Goal: Find specific page/section: Find specific page/section

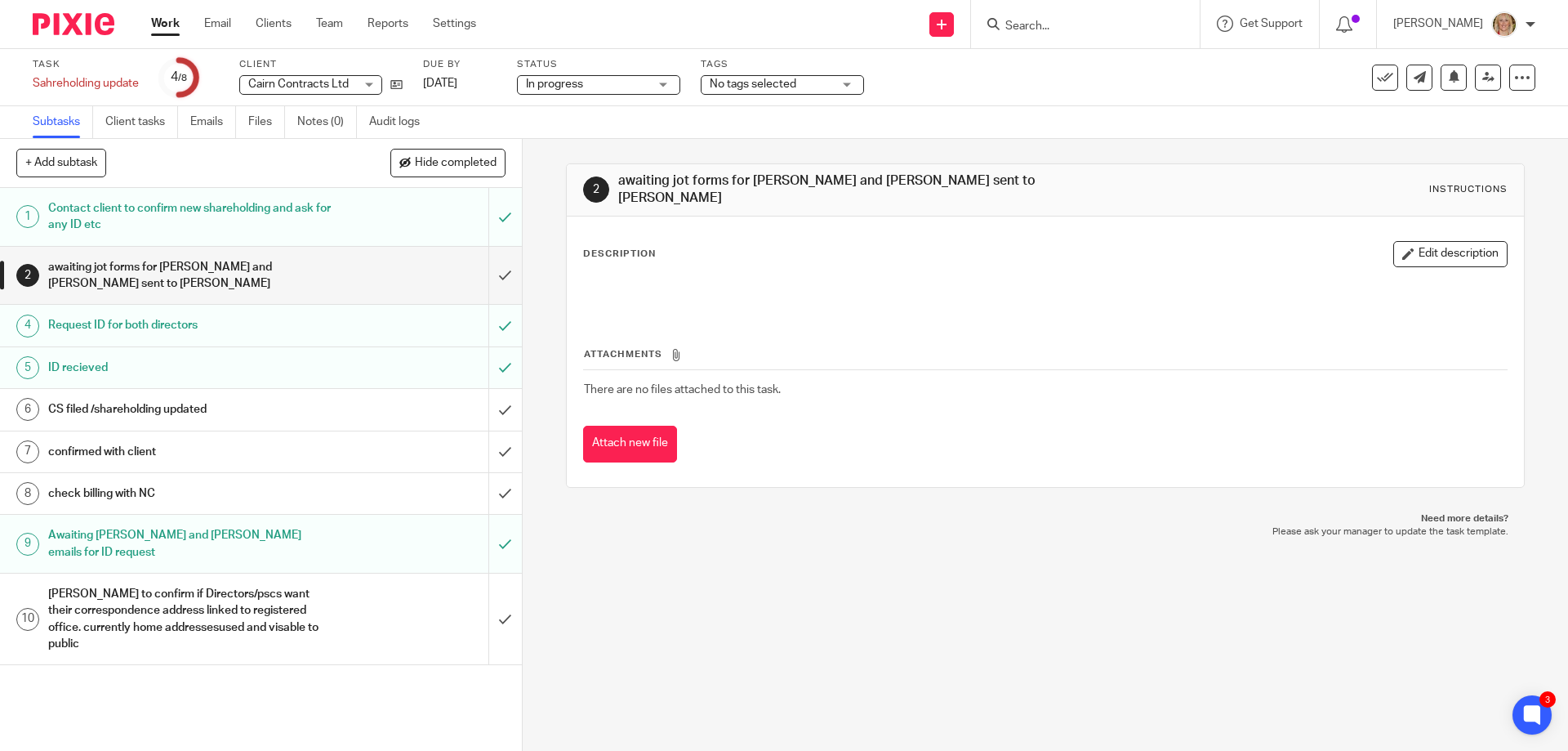
click at [1055, 17] on form at bounding box center [1091, 24] width 174 height 21
click at [1046, 28] on input "Search" at bounding box center [1077, 27] width 147 height 15
type input "rusty"
click at [1132, 72] on link at bounding box center [1128, 64] width 257 height 24
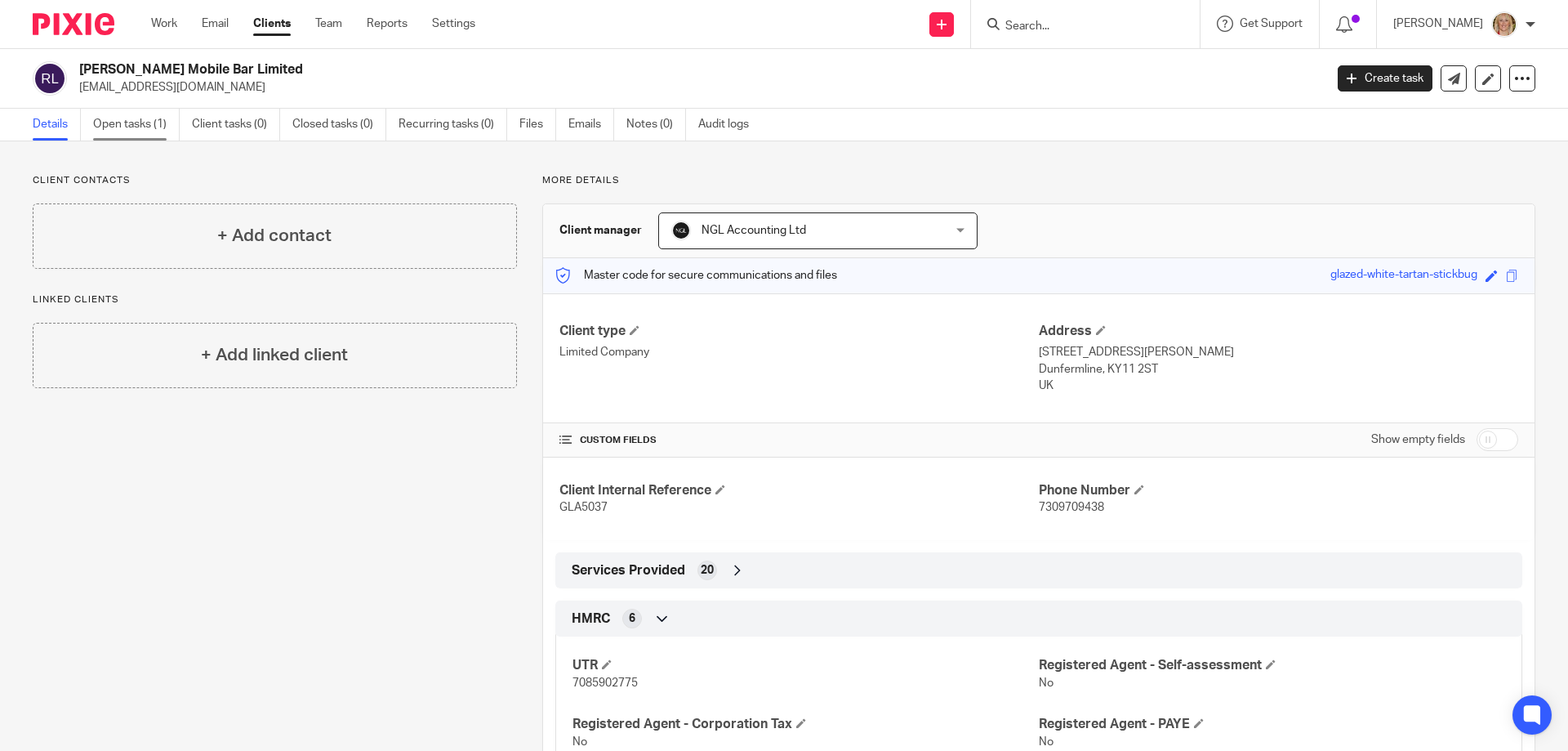
click at [141, 130] on link "Open tasks (1)" at bounding box center [137, 124] width 87 height 32
